Goal: Ask a question: Seek information or help from site administrators or community

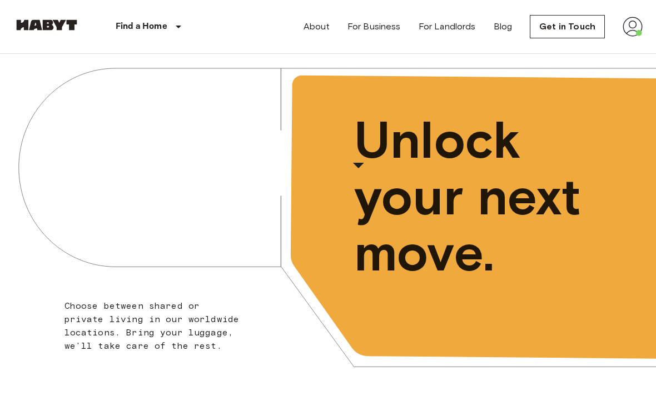
click at [247, 161] on span "[GEOGRAPHIC_DATA]" at bounding box center [171, 163] width 348 height 44
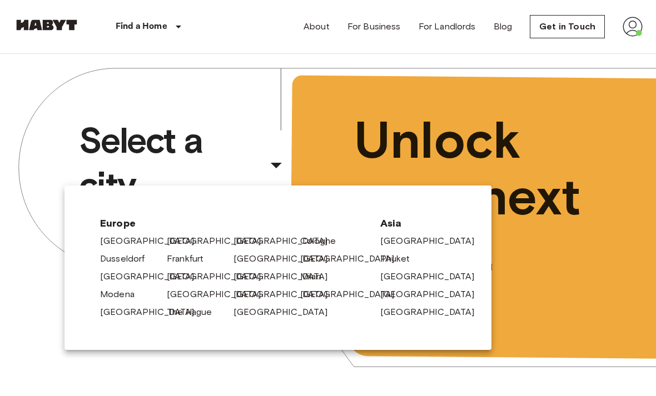
click at [185, 236] on link "[GEOGRAPHIC_DATA]" at bounding box center [220, 240] width 106 height 13
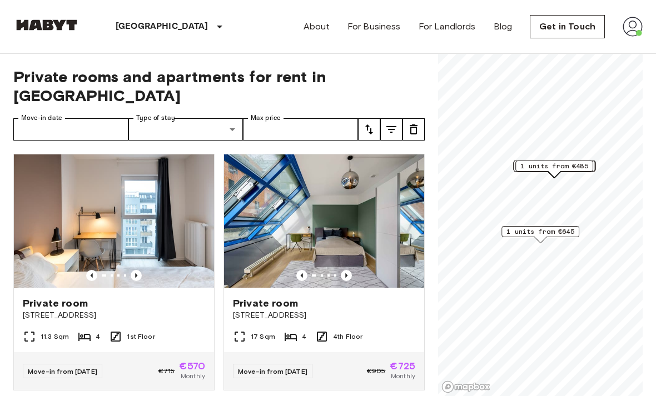
click at [630, 29] on img at bounding box center [632, 27] width 20 height 20
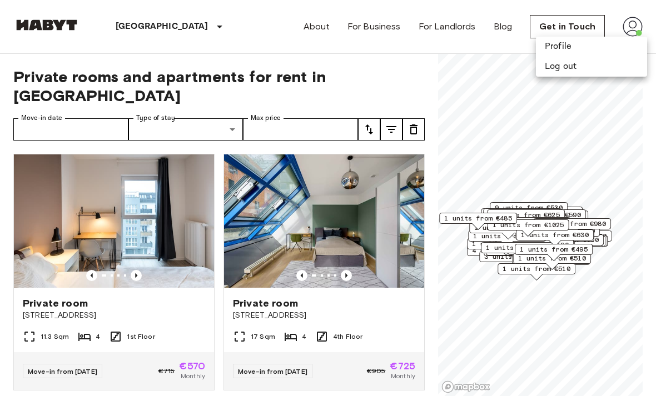
click at [566, 46] on li "Profile" at bounding box center [591, 47] width 111 height 20
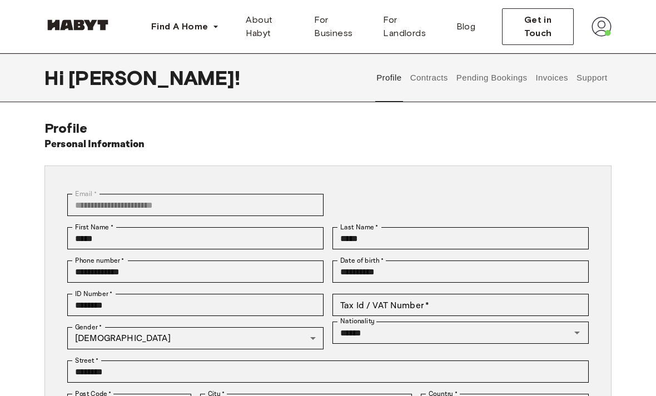
click at [586, 81] on button "Support" at bounding box center [591, 77] width 34 height 49
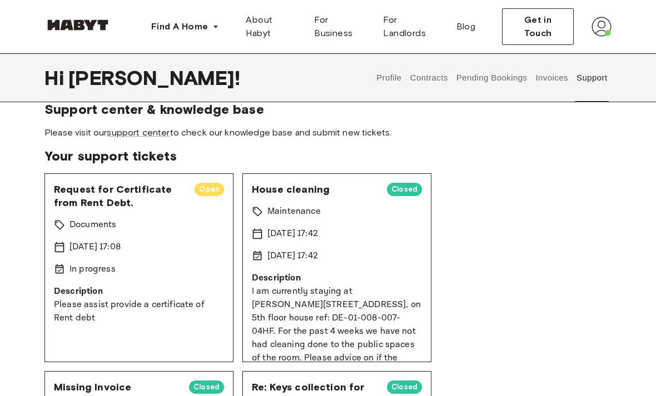
scroll to position [19, 0]
click at [174, 286] on p "Description" at bounding box center [139, 291] width 170 height 13
click at [171, 313] on p "Please assist provide a certificate of Rent debt" at bounding box center [139, 311] width 170 height 27
click at [198, 312] on p "Please assist provide a certificate of Rent debt" at bounding box center [139, 311] width 170 height 27
click at [129, 192] on span "Request for Certificate from Rent Debt." at bounding box center [120, 196] width 132 height 27
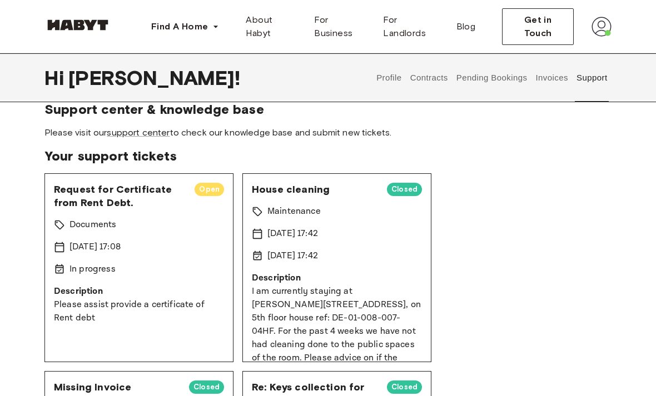
click at [136, 201] on span "Request for Certificate from Rent Debt." at bounding box center [120, 196] width 132 height 27
click at [154, 319] on p "Please assist provide a certificate of Rent debt" at bounding box center [139, 311] width 170 height 27
click at [118, 201] on span "Request for Certificate from Rent Debt." at bounding box center [120, 196] width 132 height 27
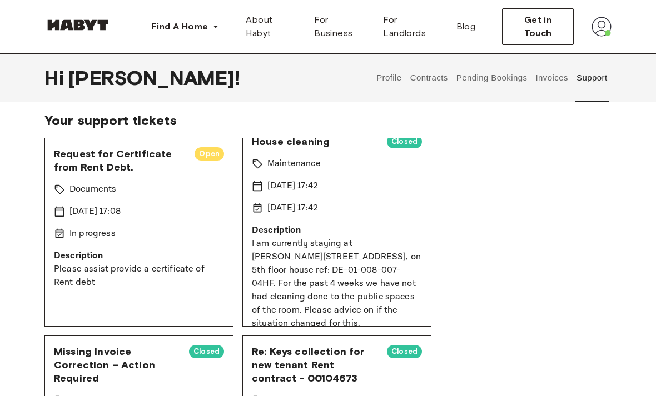
scroll to position [54, 0]
click at [369, 284] on p "I am currently staying at [PERSON_NAME][STREET_ADDRESS], on 5th floor house ref…" at bounding box center [337, 284] width 170 height 93
click at [349, 263] on p "I am currently staying at [PERSON_NAME][STREET_ADDRESS], on 5th floor house ref…" at bounding box center [337, 284] width 170 height 93
click at [318, 181] on p "[DATE] 17:42" at bounding box center [292, 186] width 51 height 13
click at [303, 146] on span "House cleaning" at bounding box center [315, 142] width 126 height 13
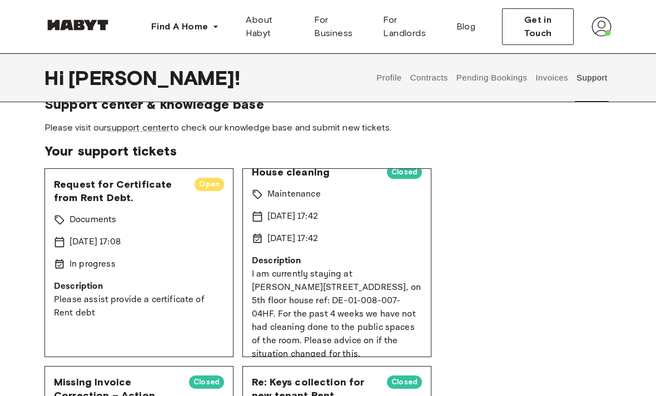
scroll to position [24, 0]
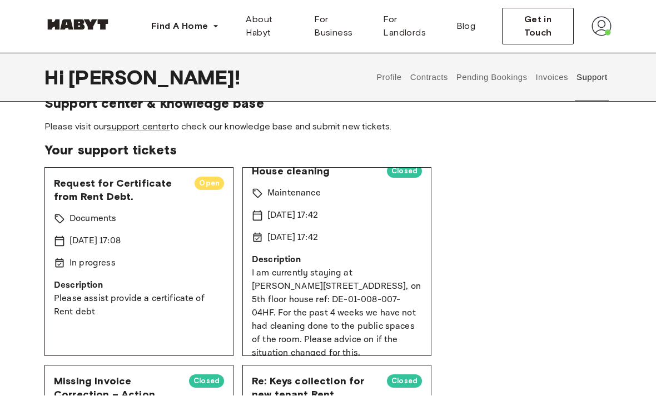
click at [555, 78] on button "Invoices" at bounding box center [551, 77] width 35 height 49
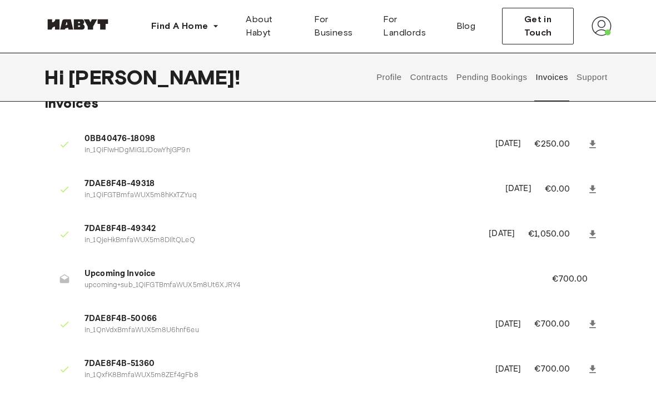
scroll to position [25, 0]
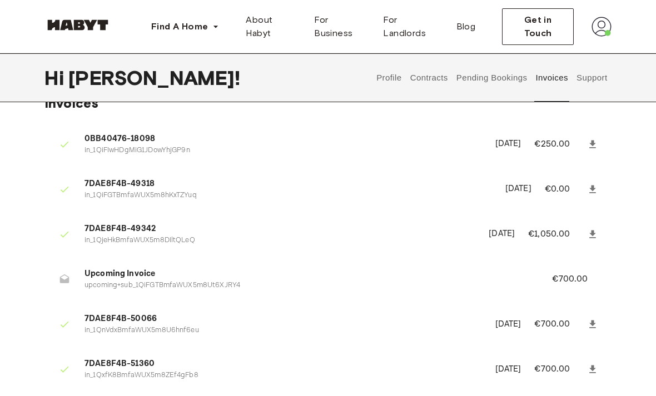
click at [370, 281] on p "upcoming+sub_1QiFGTBmfaWUX5m8Ut6XJRY4" at bounding box center [304, 286] width 441 height 11
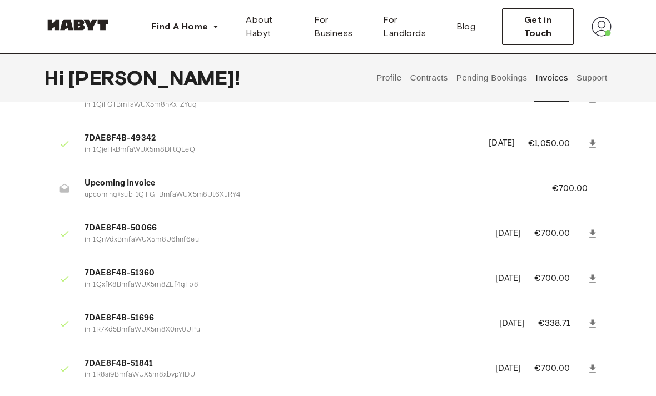
scroll to position [0, 0]
